Goal: Task Accomplishment & Management: Complete application form

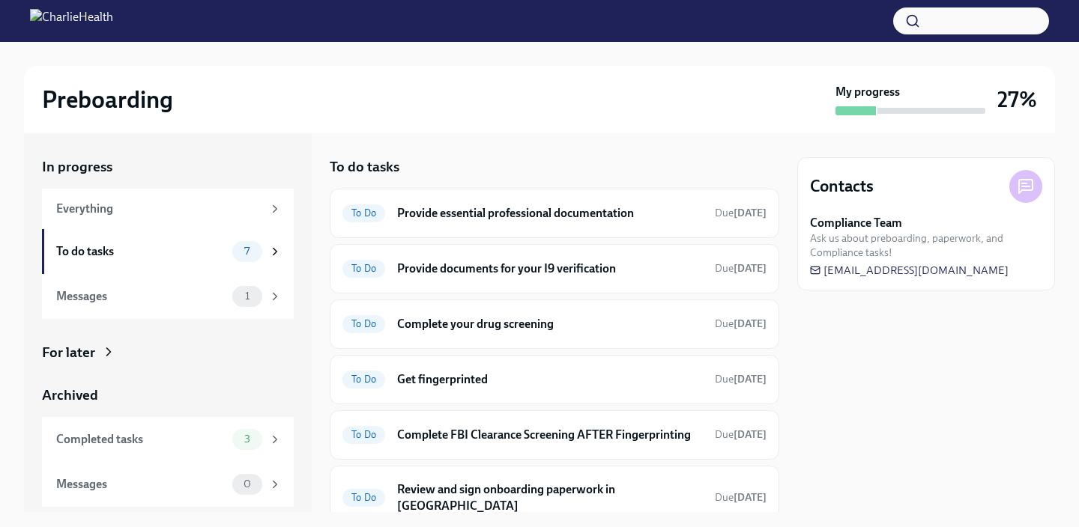
scroll to position [124, 0]
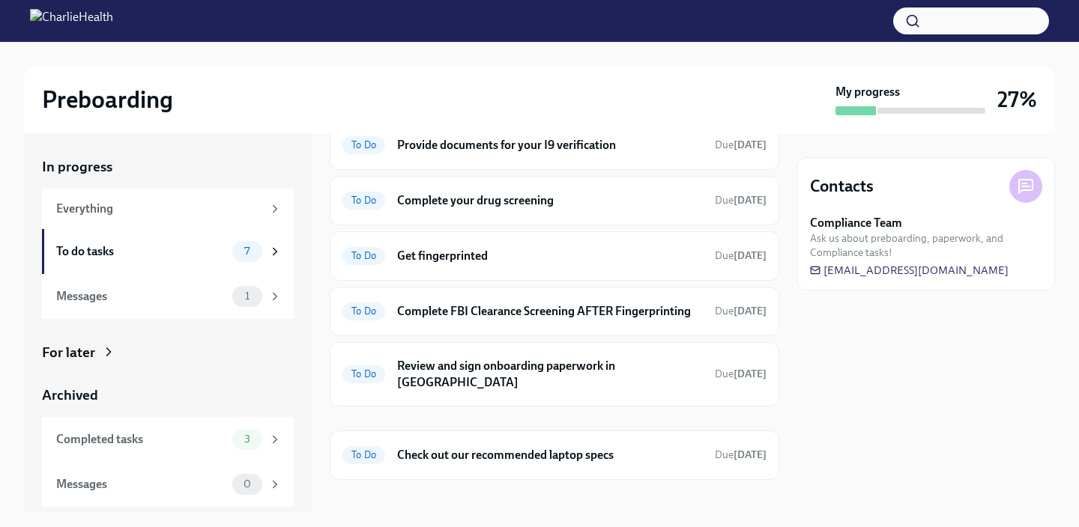
click at [480, 255] on h6 "Get fingerprinted" at bounding box center [550, 256] width 306 height 16
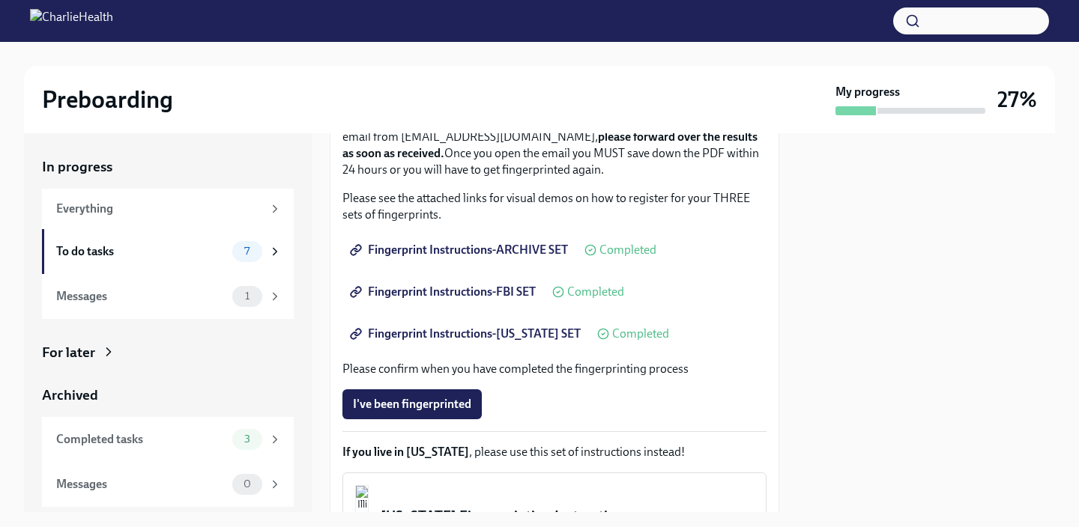
scroll to position [255, 0]
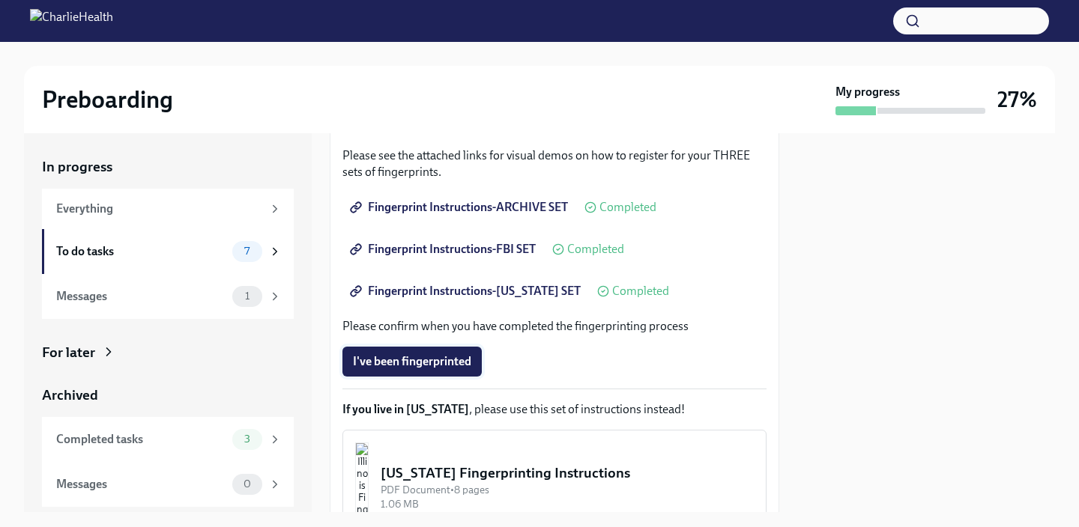
click at [441, 359] on span "I've been fingerprinted" at bounding box center [412, 361] width 118 height 15
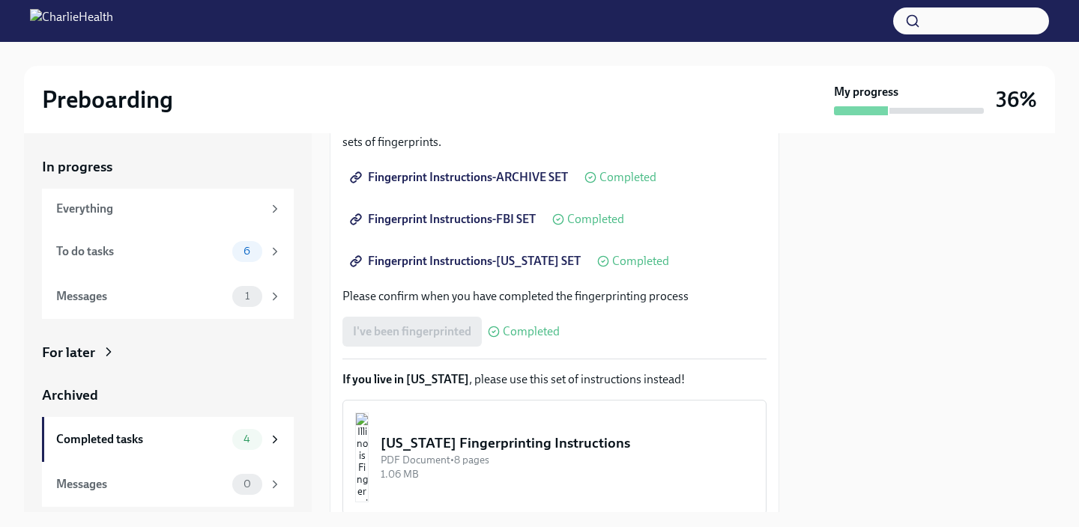
scroll to position [288, 0]
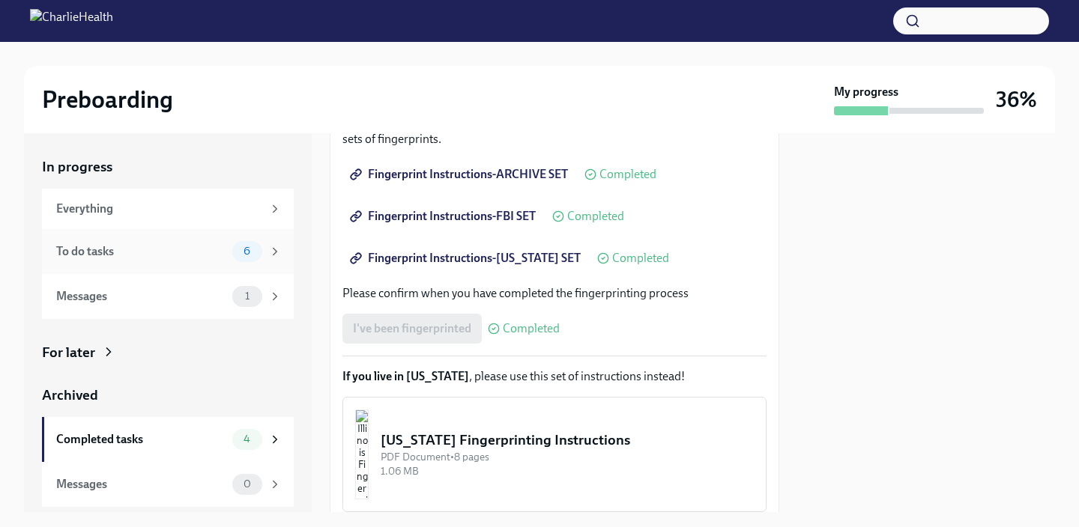
click at [231, 252] on div "To do tasks 6" at bounding box center [169, 251] width 226 height 21
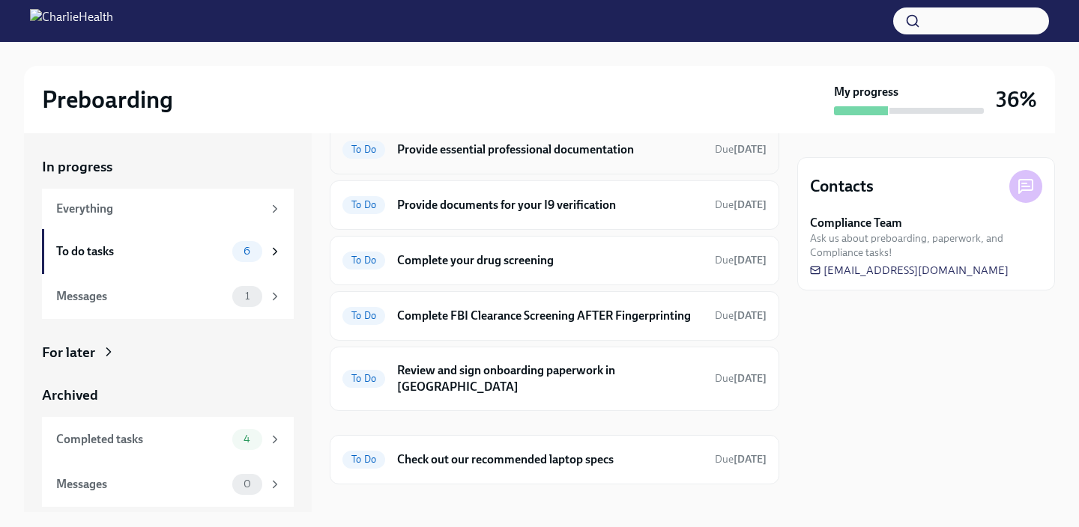
scroll to position [68, 0]
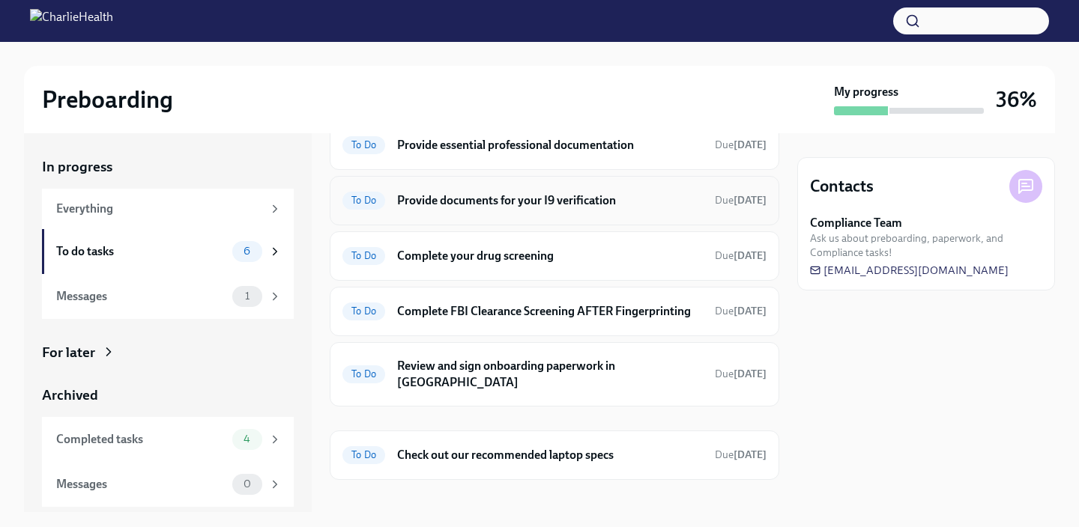
click at [507, 211] on div "To Do Provide documents for your I9 verification Due [DATE]" at bounding box center [554, 201] width 424 height 24
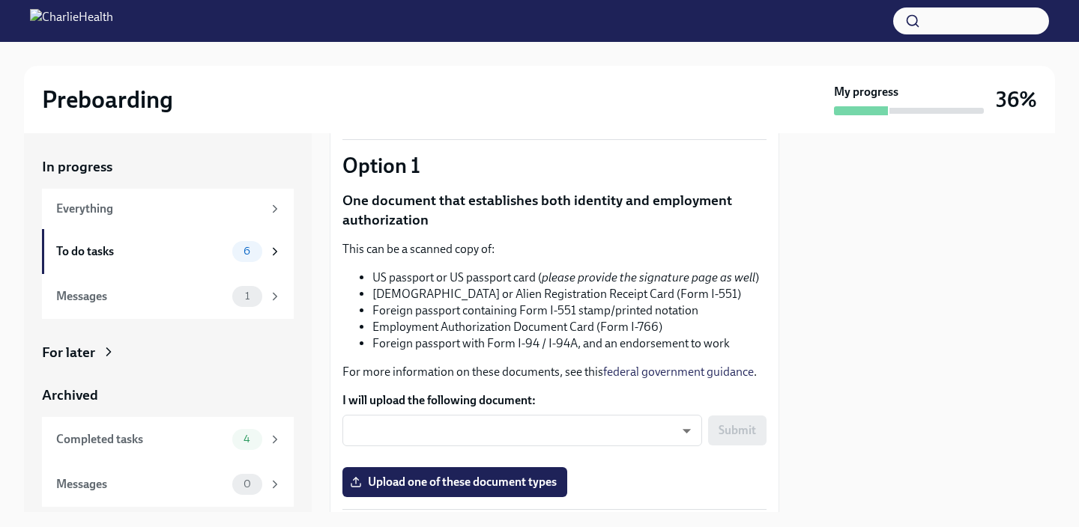
scroll to position [163, 0]
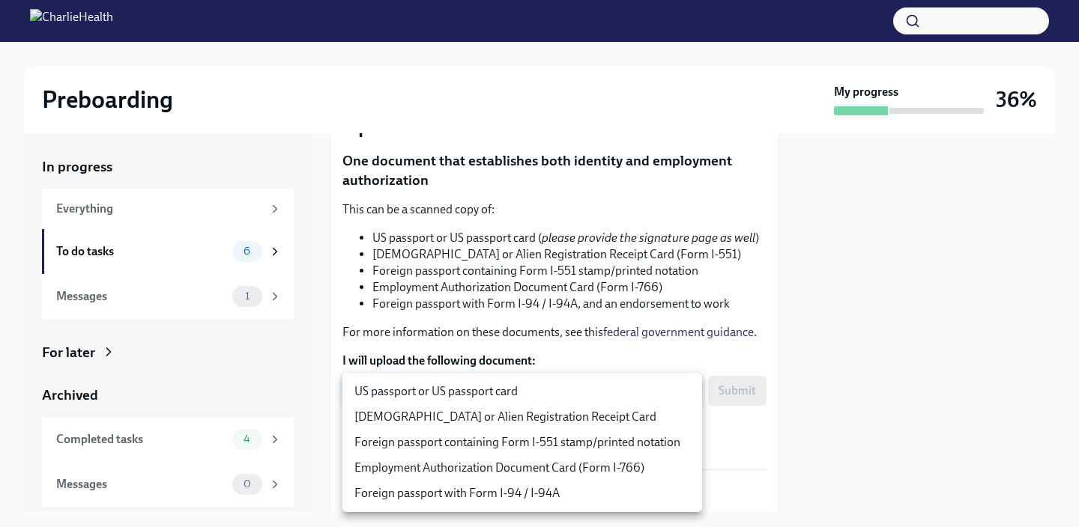
click at [551, 327] on div at bounding box center [539, 263] width 1079 height 527
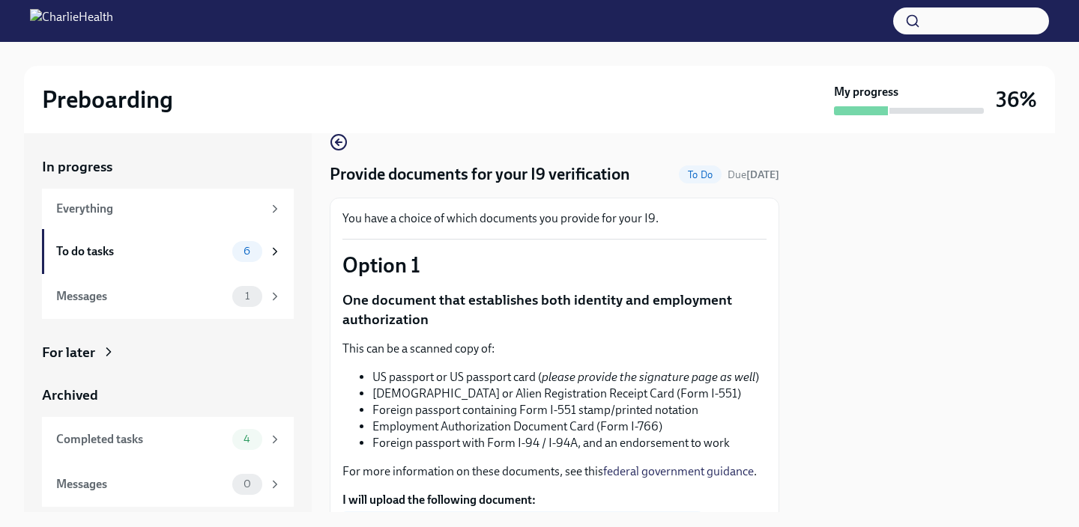
scroll to position [25, 0]
click at [151, 247] on div "To do tasks" at bounding box center [141, 252] width 170 height 16
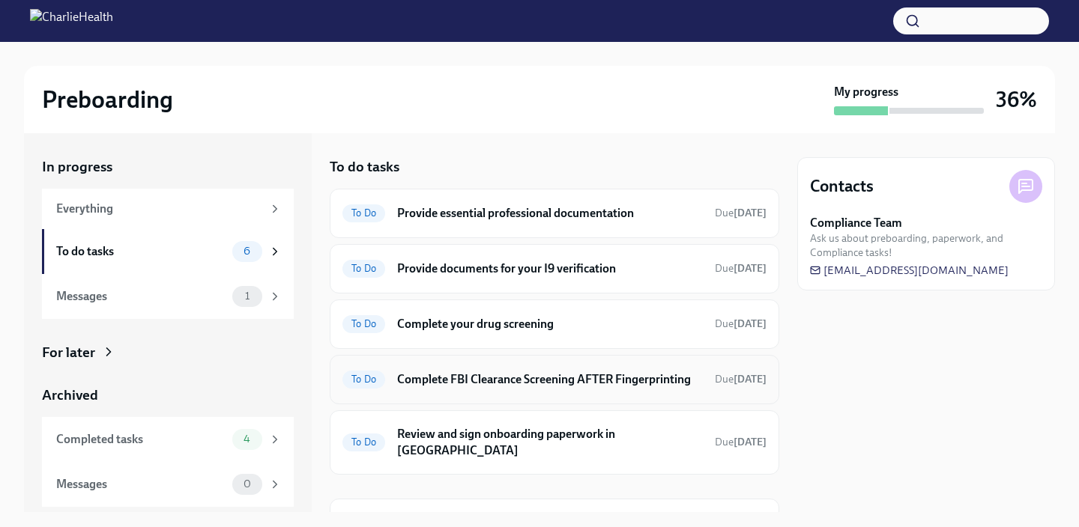
click at [476, 372] on h6 "Complete FBI Clearance Screening AFTER Fingerprinting" at bounding box center [550, 380] width 306 height 16
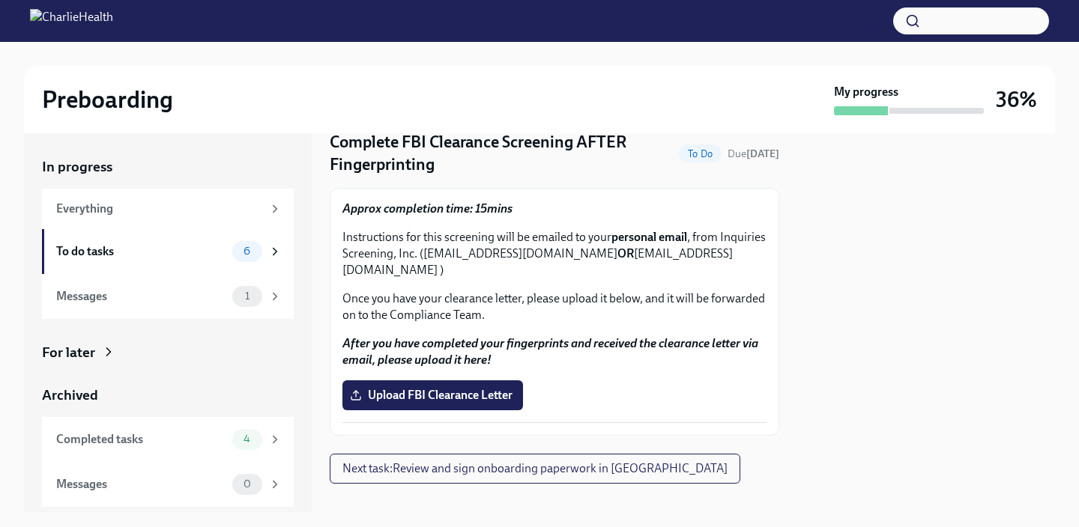
scroll to position [59, 0]
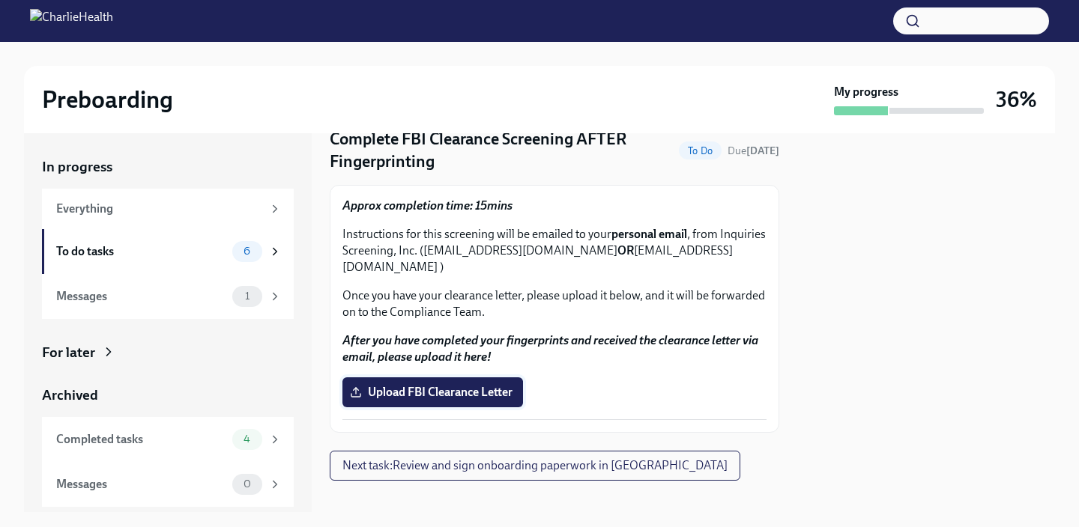
click at [438, 385] on span "Upload FBI Clearance Letter" at bounding box center [433, 392] width 160 height 15
click at [0, 0] on input "Upload FBI Clearance Letter" at bounding box center [0, 0] width 0 height 0
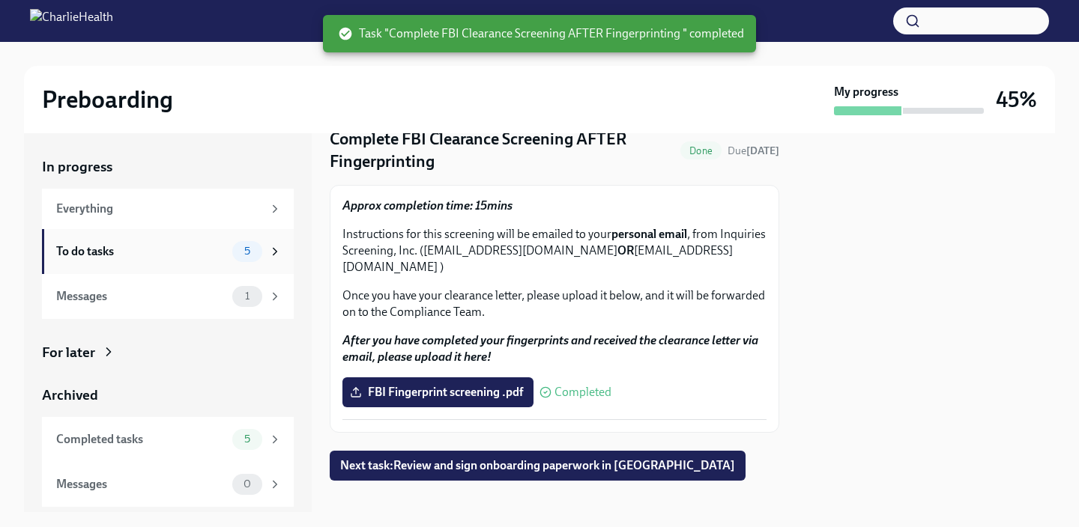
click at [184, 261] on div "To do tasks 5" at bounding box center [169, 251] width 226 height 21
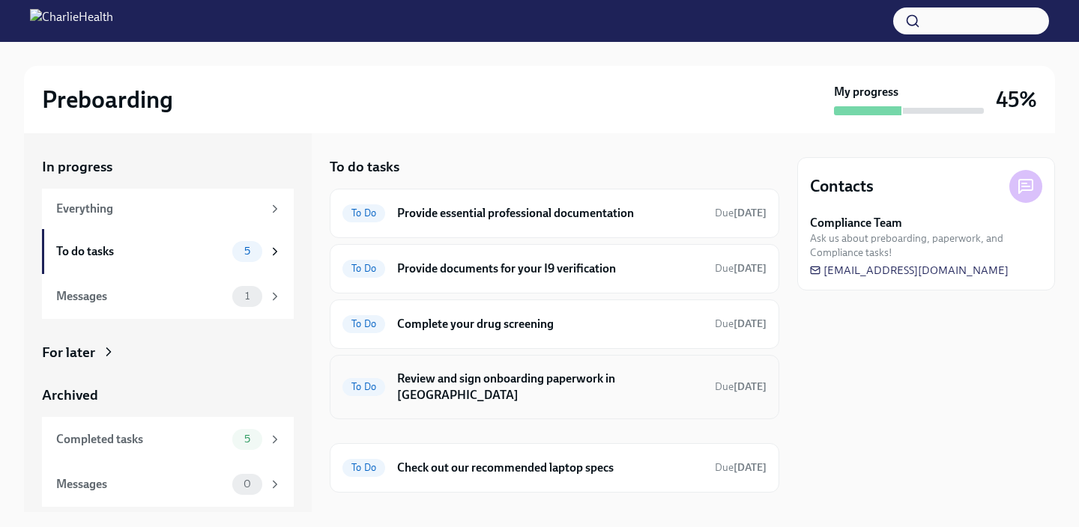
click at [415, 378] on h6 "Review and sign onboarding paperwork in [GEOGRAPHIC_DATA]" at bounding box center [550, 387] width 306 height 33
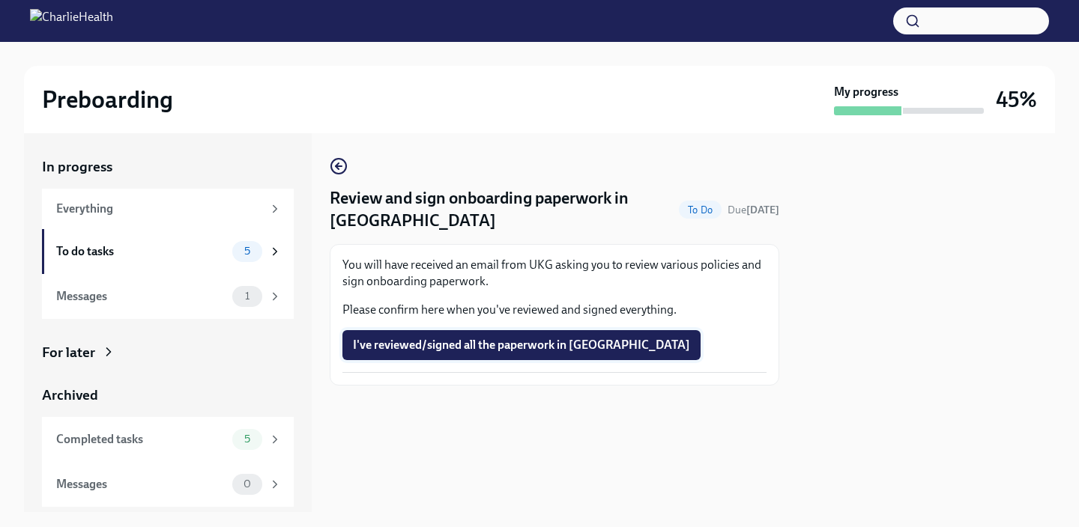
click at [408, 342] on span "I've reviewed/signed all the paperwork in [GEOGRAPHIC_DATA]" at bounding box center [521, 345] width 337 height 15
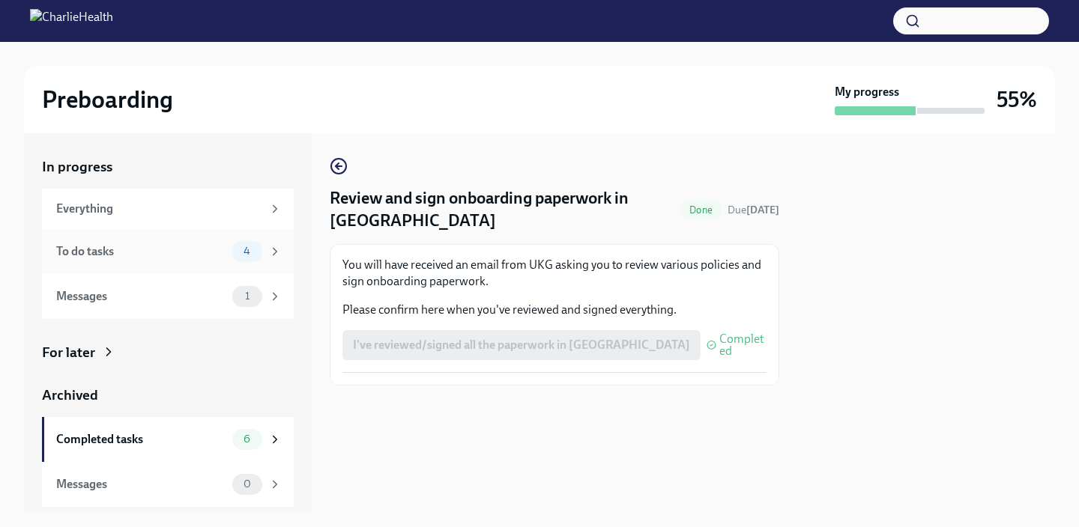
click at [229, 248] on div "To do tasks 4" at bounding box center [169, 251] width 226 height 21
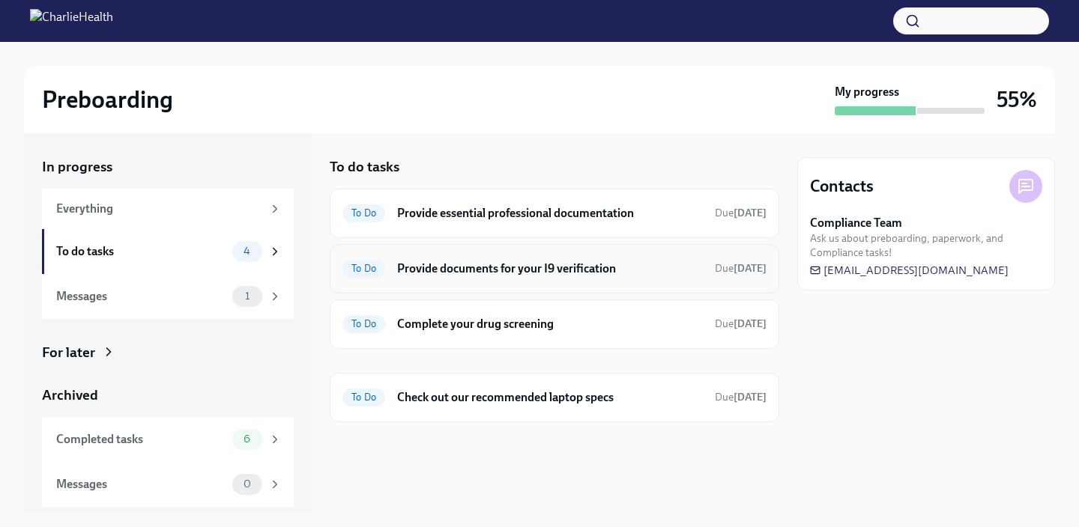
click at [519, 266] on h6 "Provide documents for your I9 verification" at bounding box center [550, 269] width 306 height 16
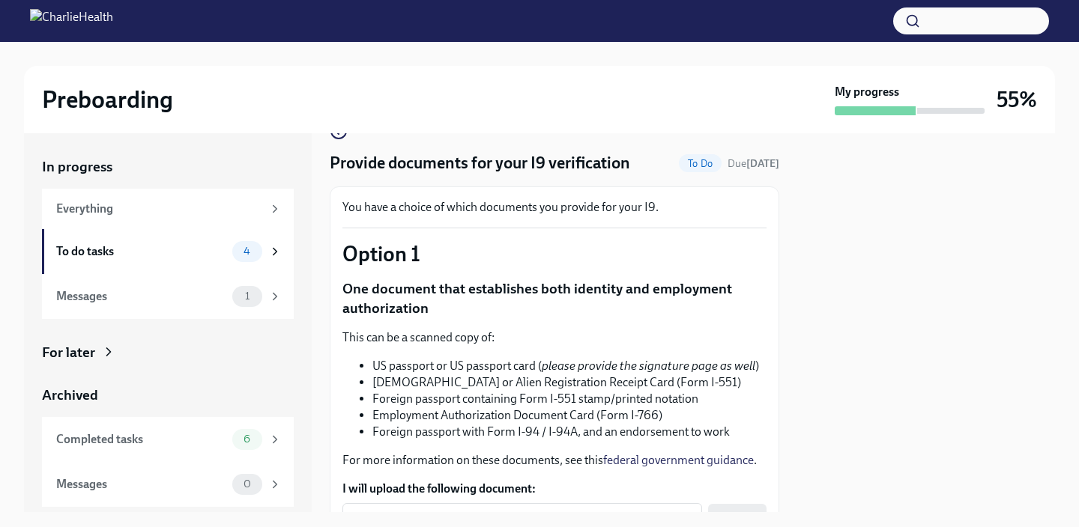
scroll to position [34, 0]
click at [222, 249] on div "To do tasks" at bounding box center [141, 252] width 170 height 16
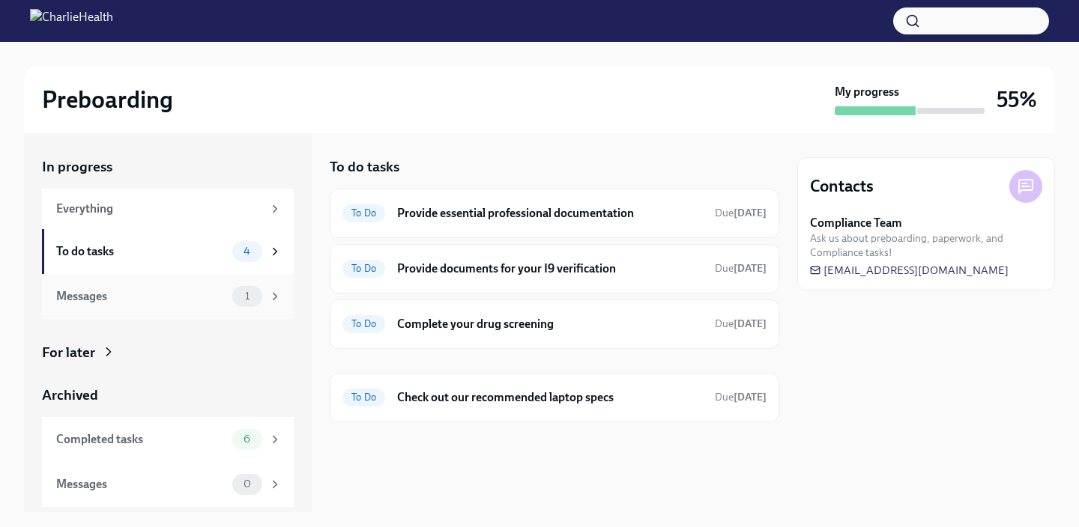
click at [250, 290] on div "1" at bounding box center [247, 296] width 30 height 21
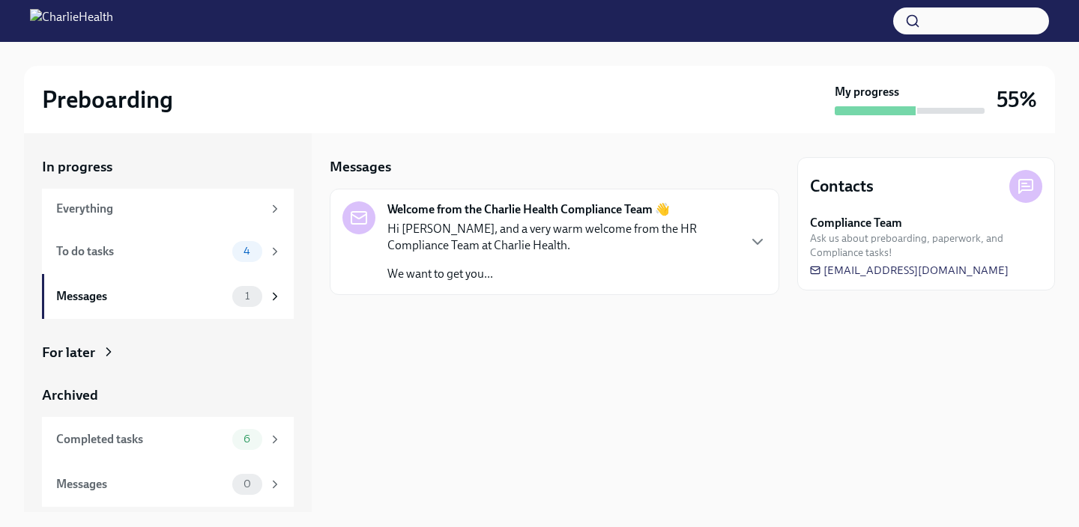
click at [502, 270] on p "We want to get you..." at bounding box center [561, 274] width 349 height 16
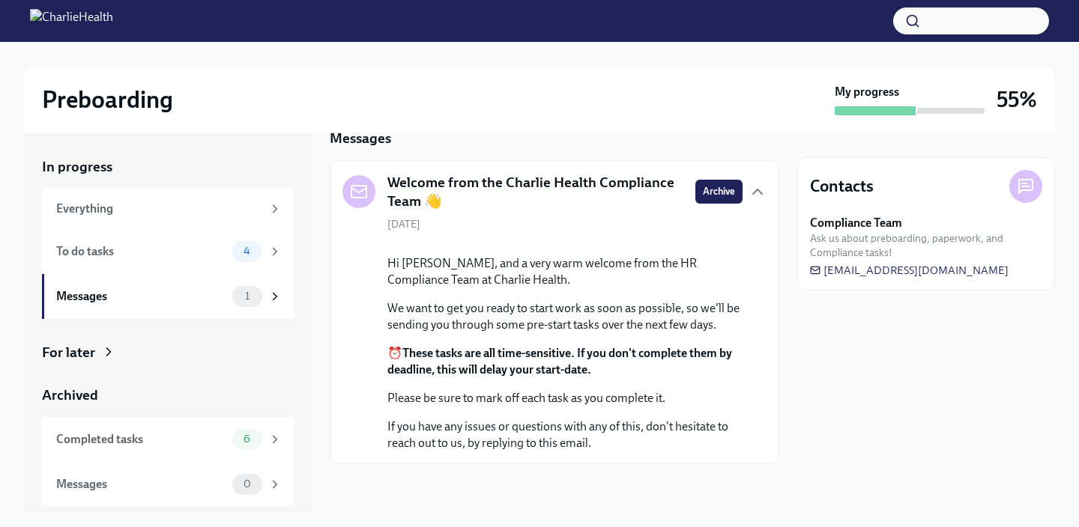
scroll to position [130, 0]
click at [142, 248] on div "To do tasks" at bounding box center [141, 252] width 170 height 16
